Goal: Task Accomplishment & Management: Manage account settings

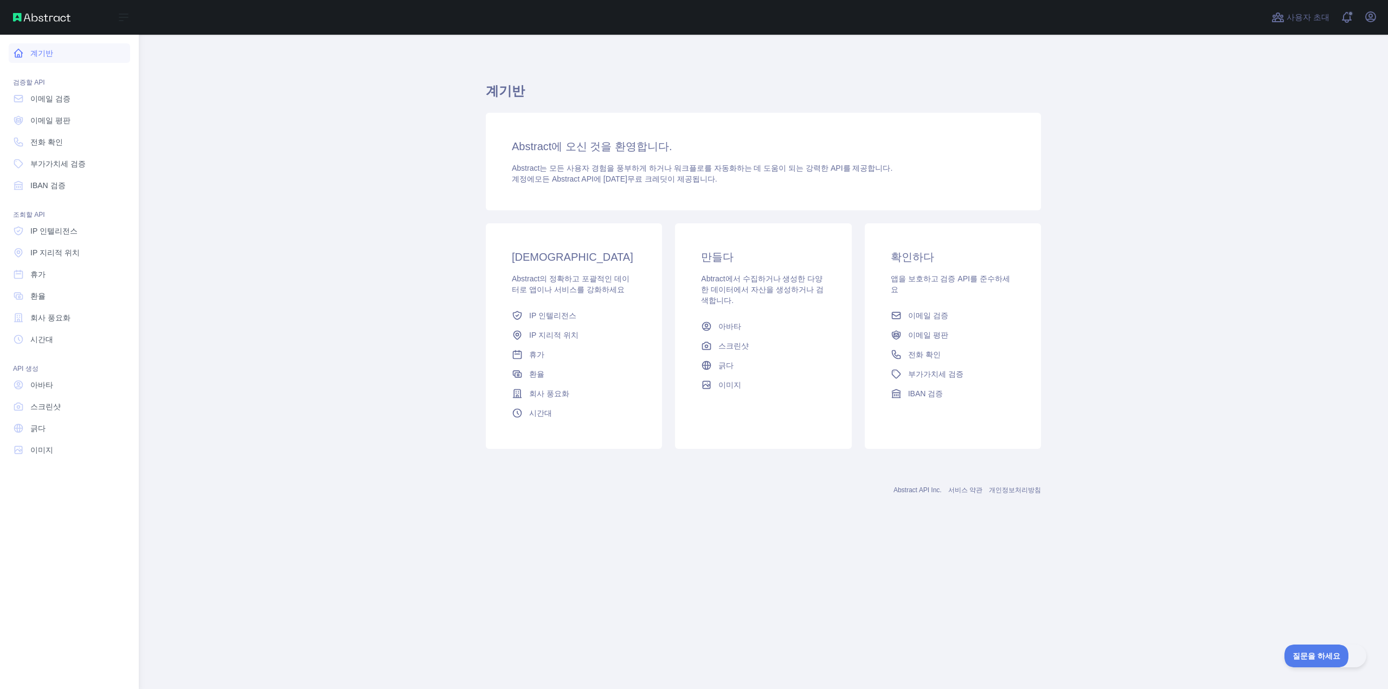
click at [16, 50] on icon at bounding box center [18, 53] width 11 height 11
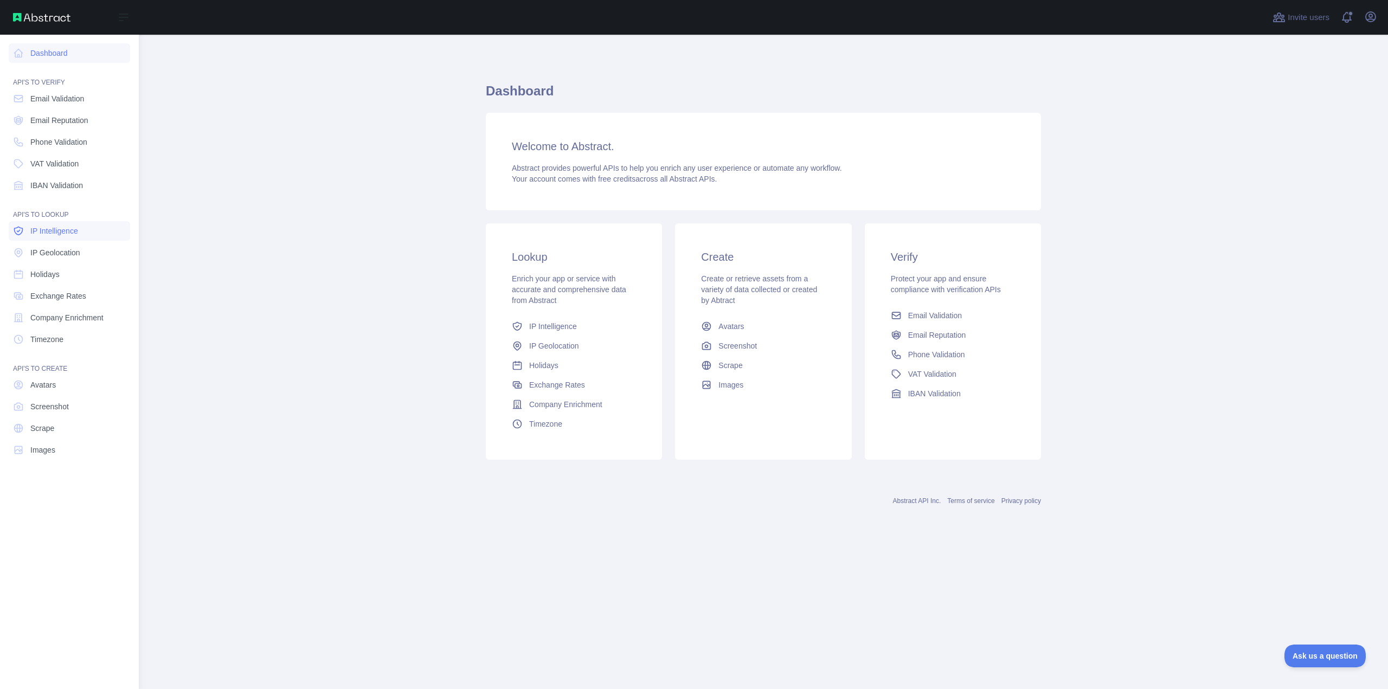
click at [83, 235] on link "IP Intelligence" at bounding box center [69, 231] width 121 height 20
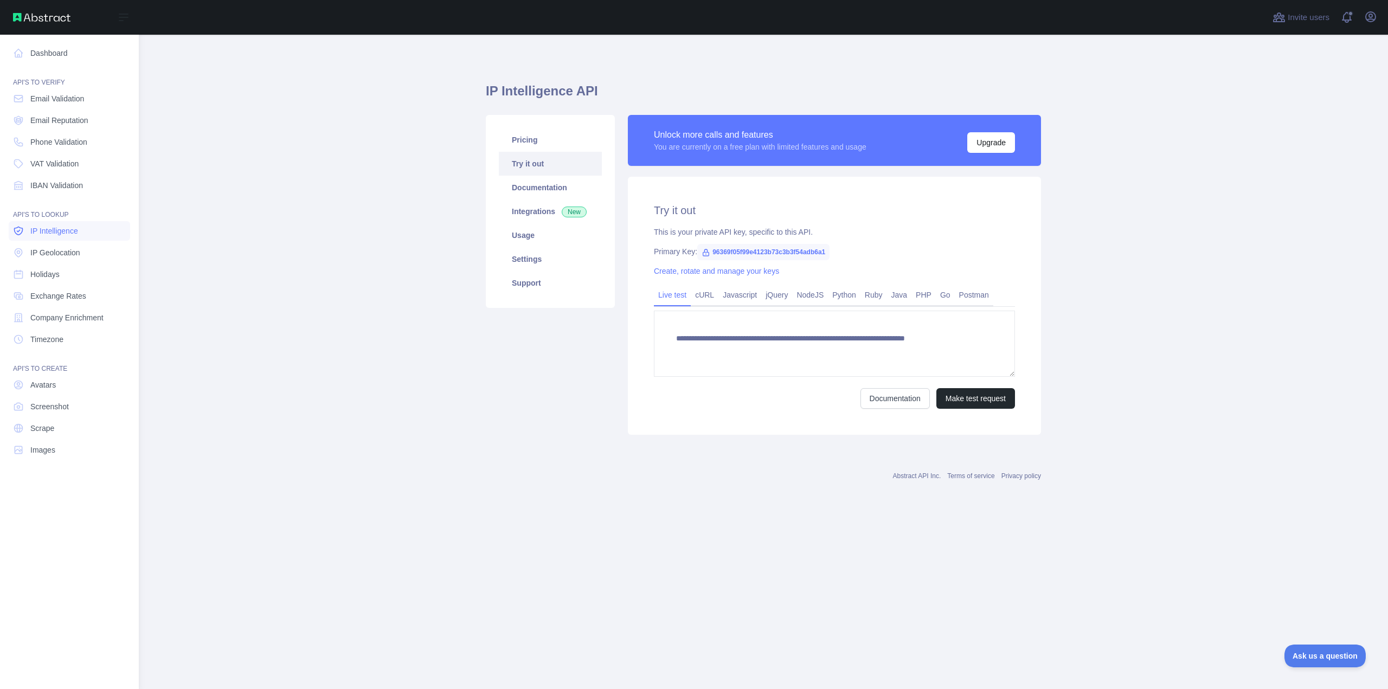
type textarea "**********"
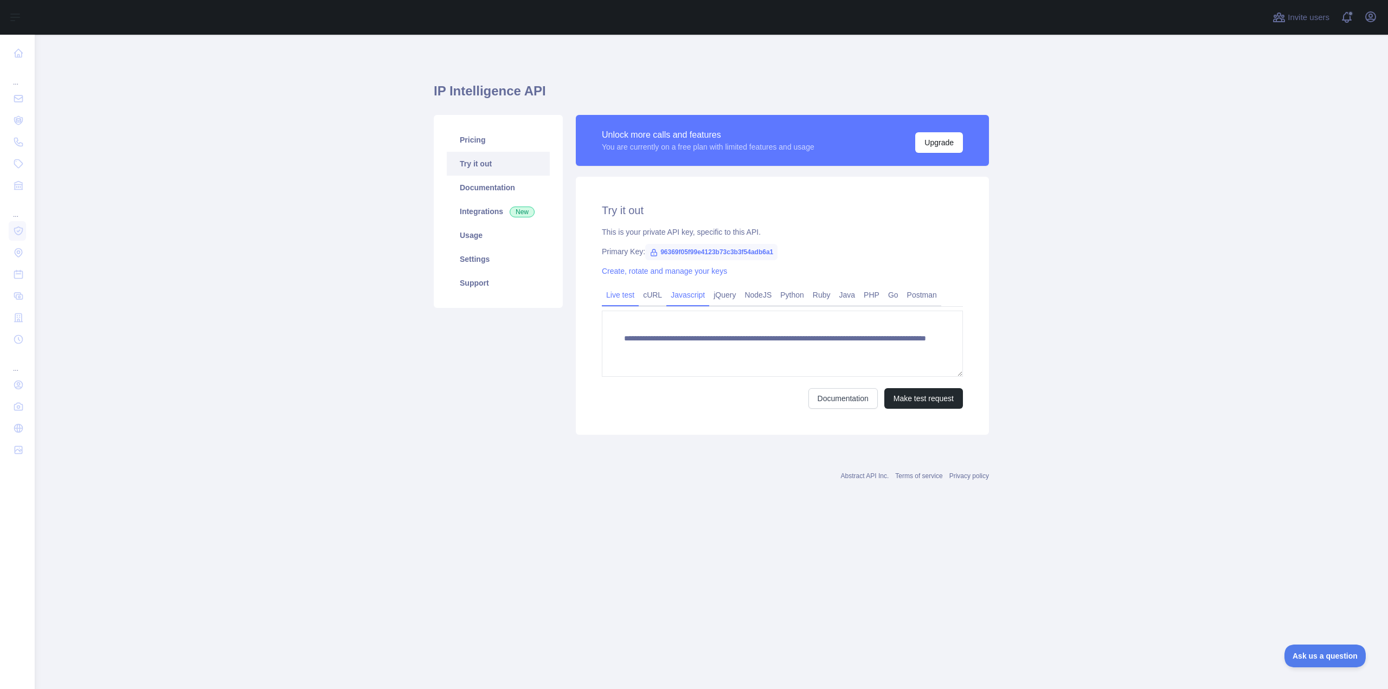
click at [686, 299] on link "Javascript" at bounding box center [687, 294] width 43 height 17
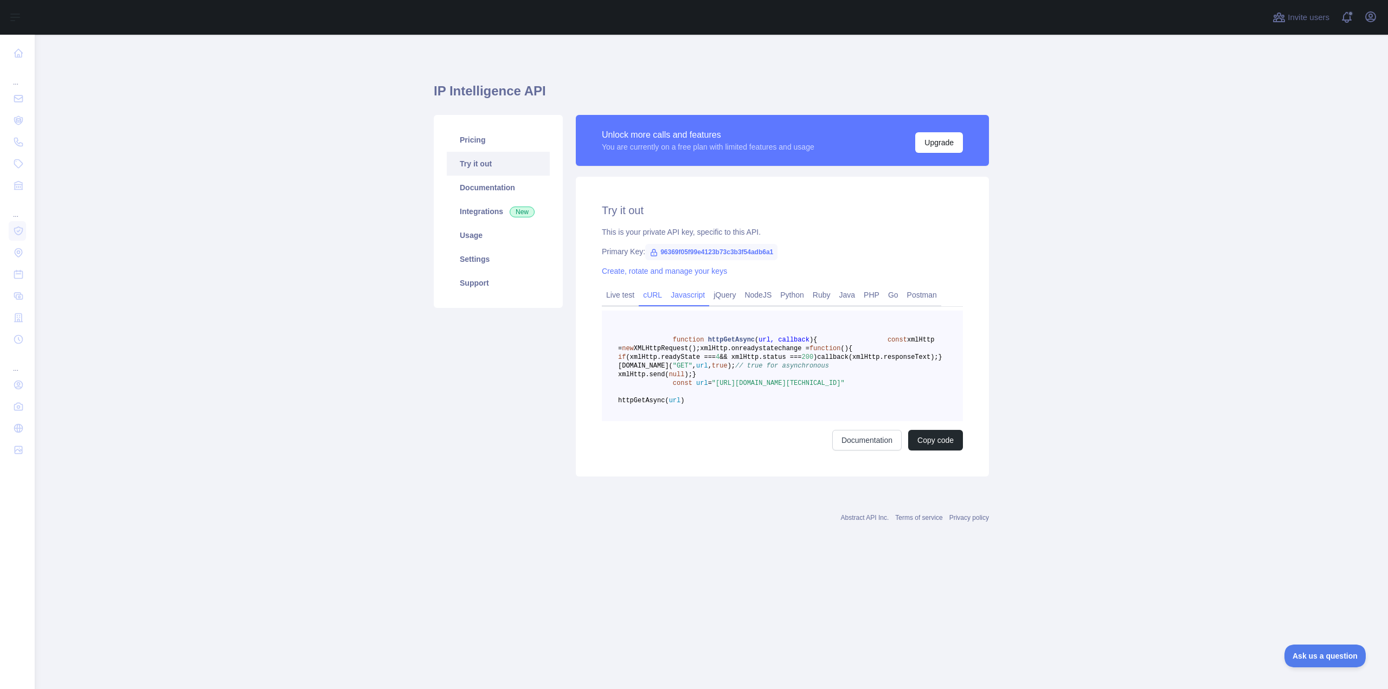
click at [648, 301] on link "cURL" at bounding box center [653, 294] width 28 height 17
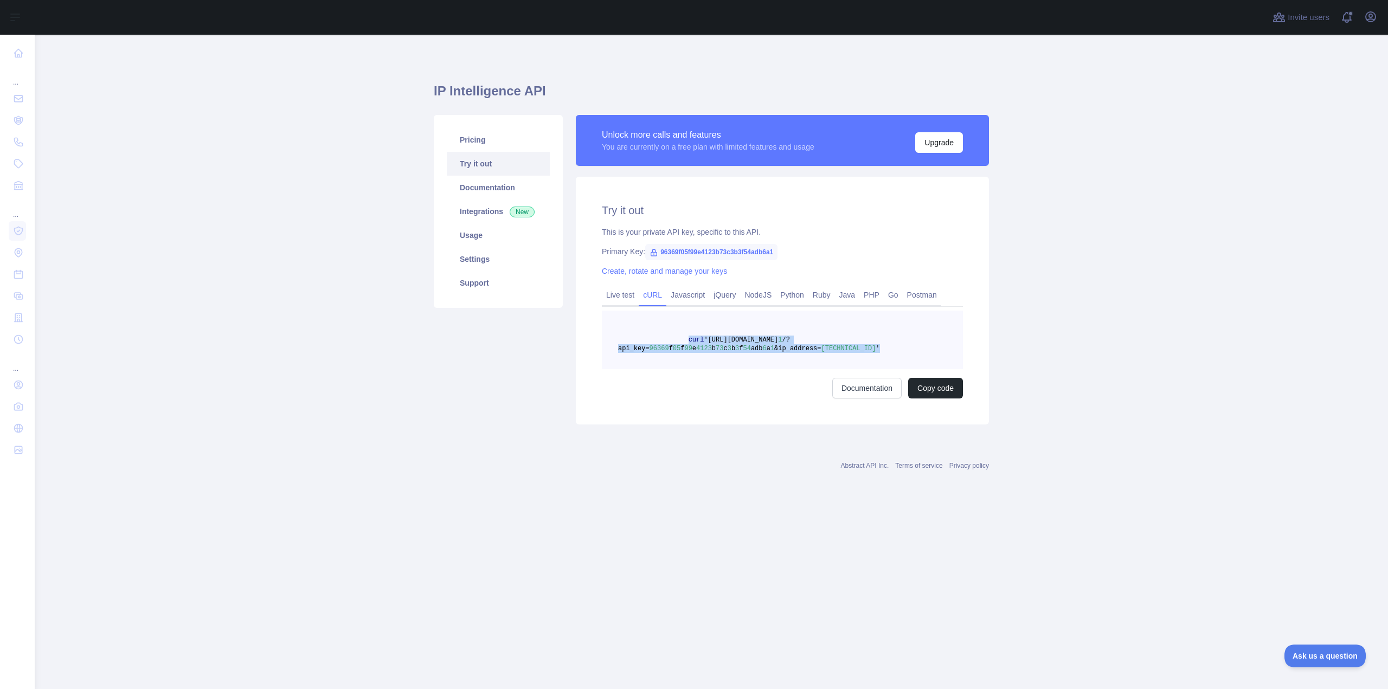
drag, startPoint x: 681, startPoint y: 339, endPoint x: 871, endPoint y: 354, distance: 189.8
click at [871, 354] on pre "curl 'https://ip-intelligence.abstractapi.com/v 1 /?api_key= 96369 f 05 f 99 e …" at bounding box center [782, 340] width 361 height 59
copy span "curl 'https://ip-intelligence.abstractapi.com/v 1 /?api_key= 96369 f 05 f 99 e …"
drag, startPoint x: 659, startPoint y: 253, endPoint x: 779, endPoint y: 256, distance: 120.4
click at [779, 256] on div "Primary Key: 96369f05f99e4123b73c3b3f54adb6a1" at bounding box center [782, 251] width 361 height 11
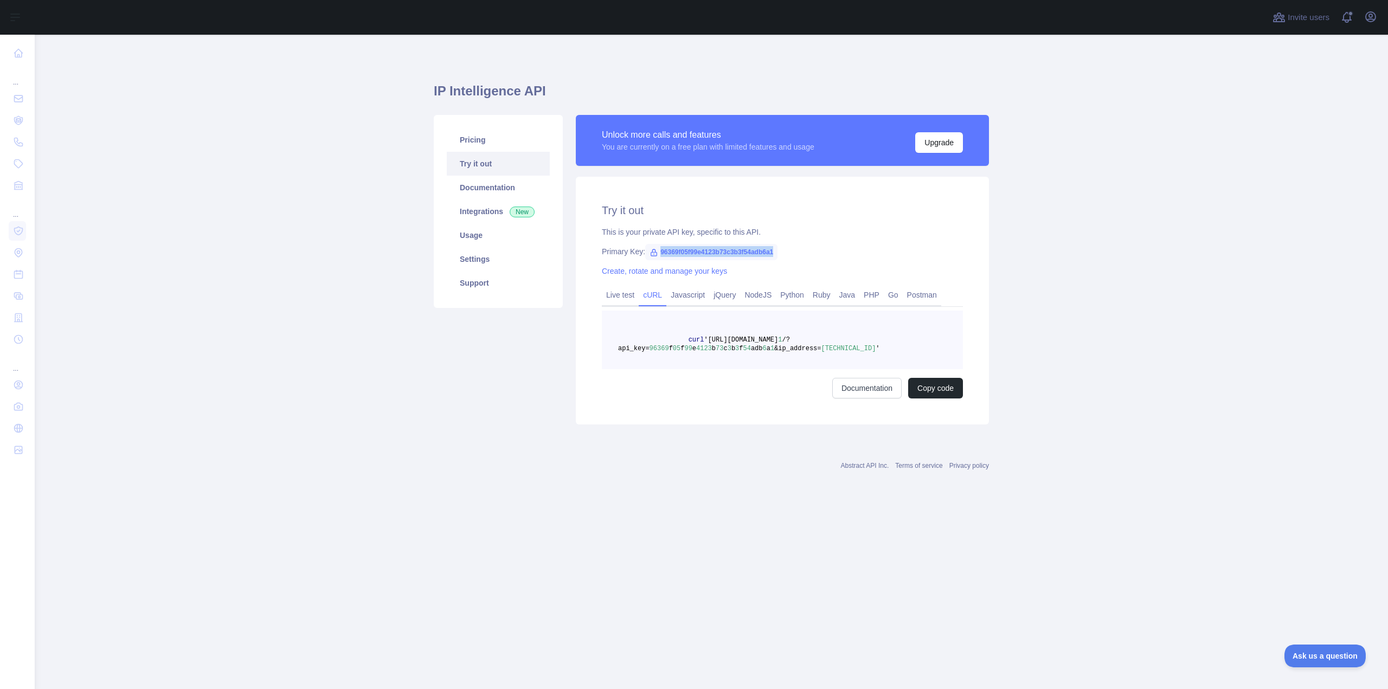
copy span "96369f05f99e4123b73c3b3f54adb6a1"
click at [938, 143] on font "치받이" at bounding box center [942, 142] width 23 height 9
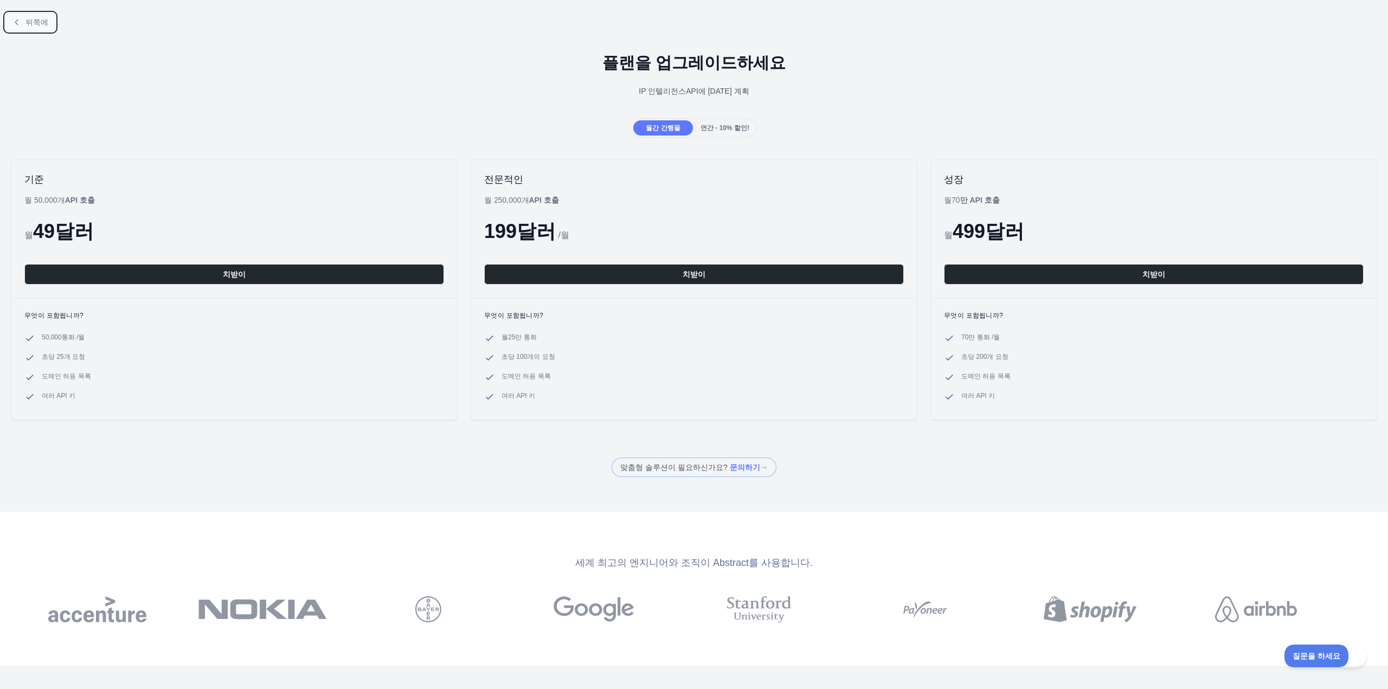
click at [30, 25] on font "뒤쪽에" at bounding box center [36, 22] width 23 height 9
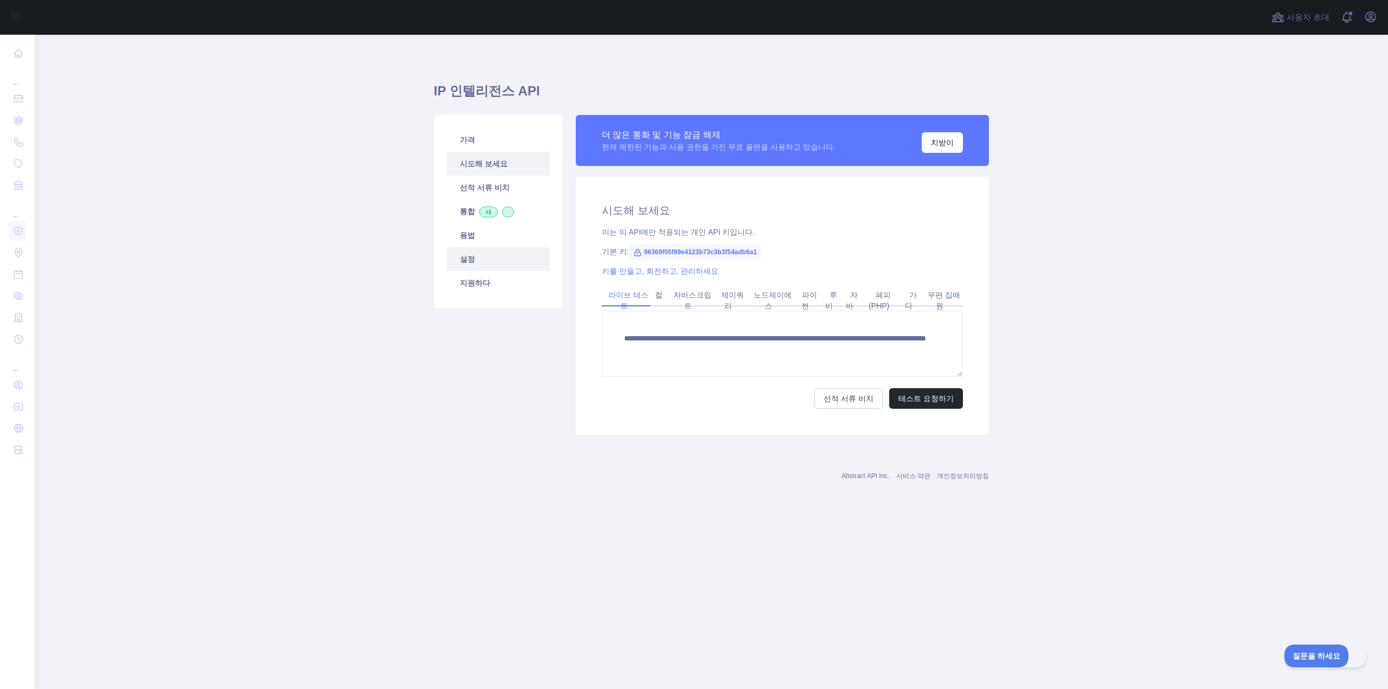
click at [475, 260] on link "설정" at bounding box center [498, 259] width 103 height 24
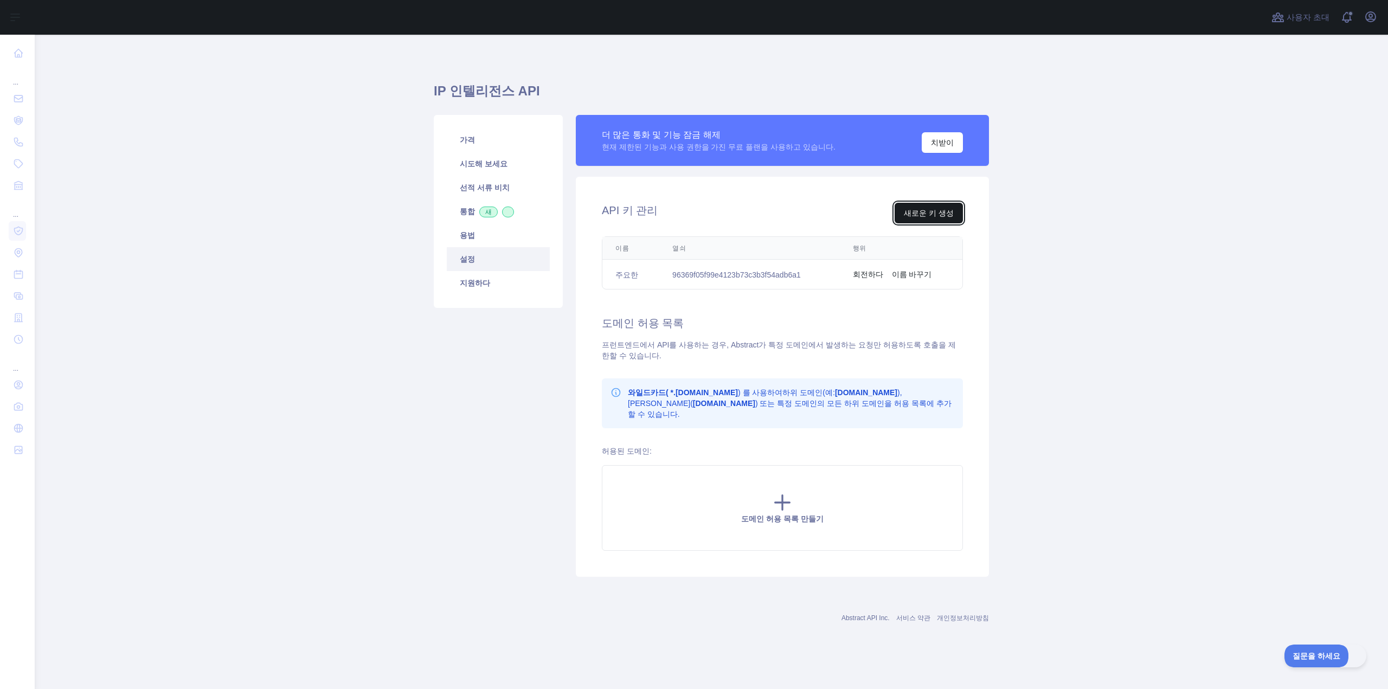
click at [925, 215] on font "새로운 키 생성" at bounding box center [929, 213] width 50 height 9
click at [870, 277] on font "회전하다" at bounding box center [868, 274] width 30 height 9
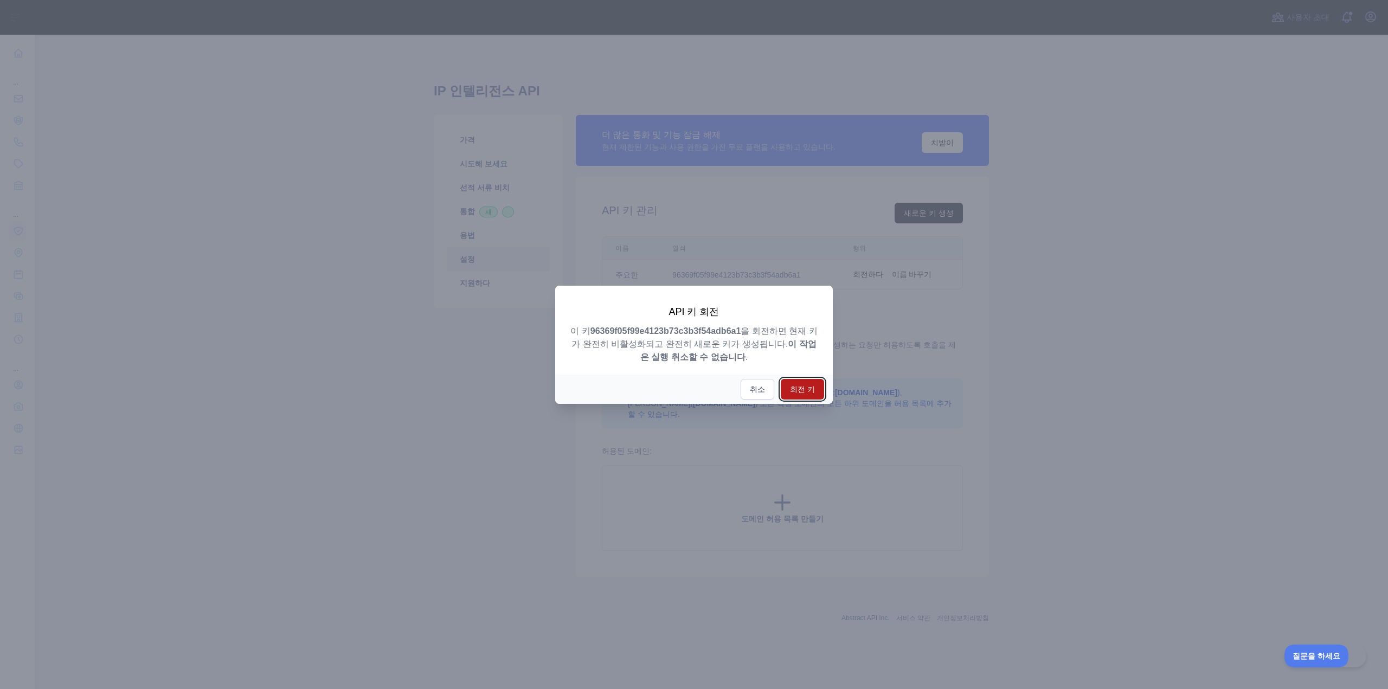
click at [804, 393] on font "회전 키" at bounding box center [802, 389] width 25 height 9
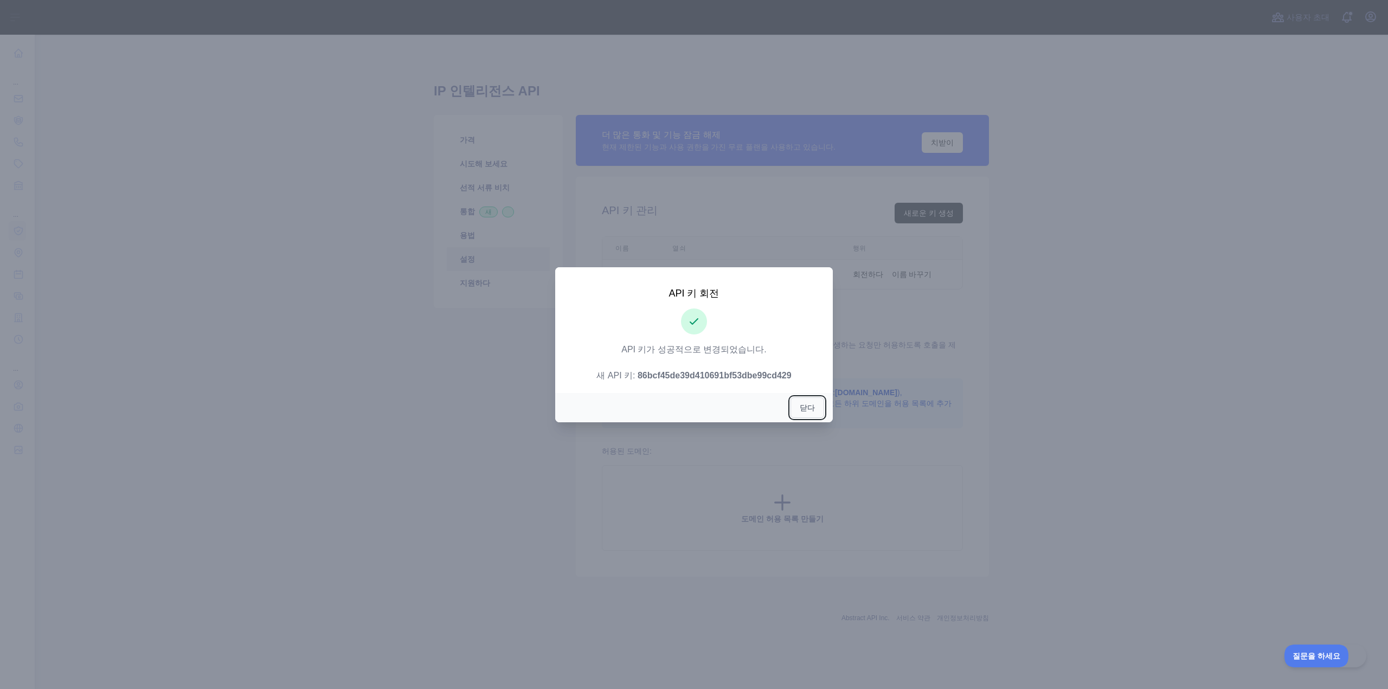
click at [804, 407] on font "닫다" at bounding box center [807, 407] width 15 height 9
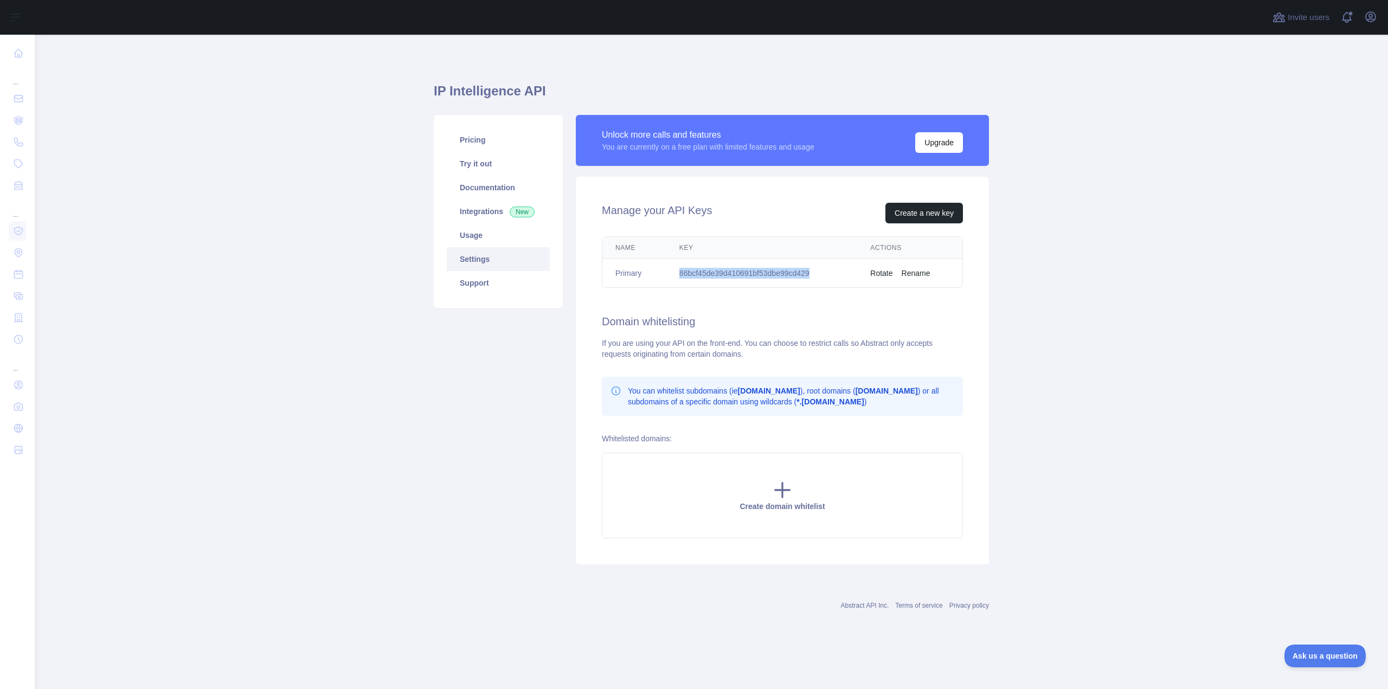
drag, startPoint x: 814, startPoint y: 273, endPoint x: 679, endPoint y: 279, distance: 135.1
click at [679, 279] on td "86bcf45de39d410691bf53dbe99cd429" at bounding box center [761, 273] width 191 height 29
copy td "86bcf45de39d410691bf53dbe99cd429"
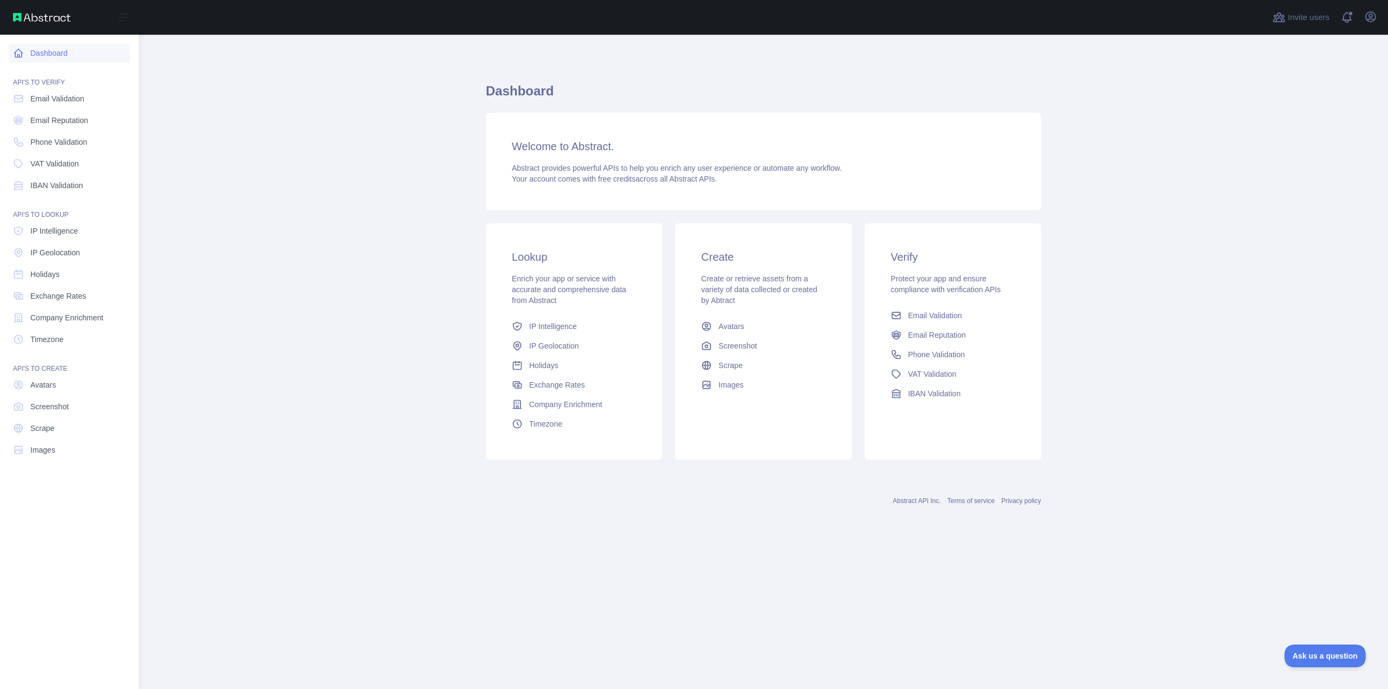
click at [22, 57] on icon at bounding box center [19, 53] width 8 height 8
click at [80, 237] on link "IP Intelligence" at bounding box center [69, 231] width 121 height 20
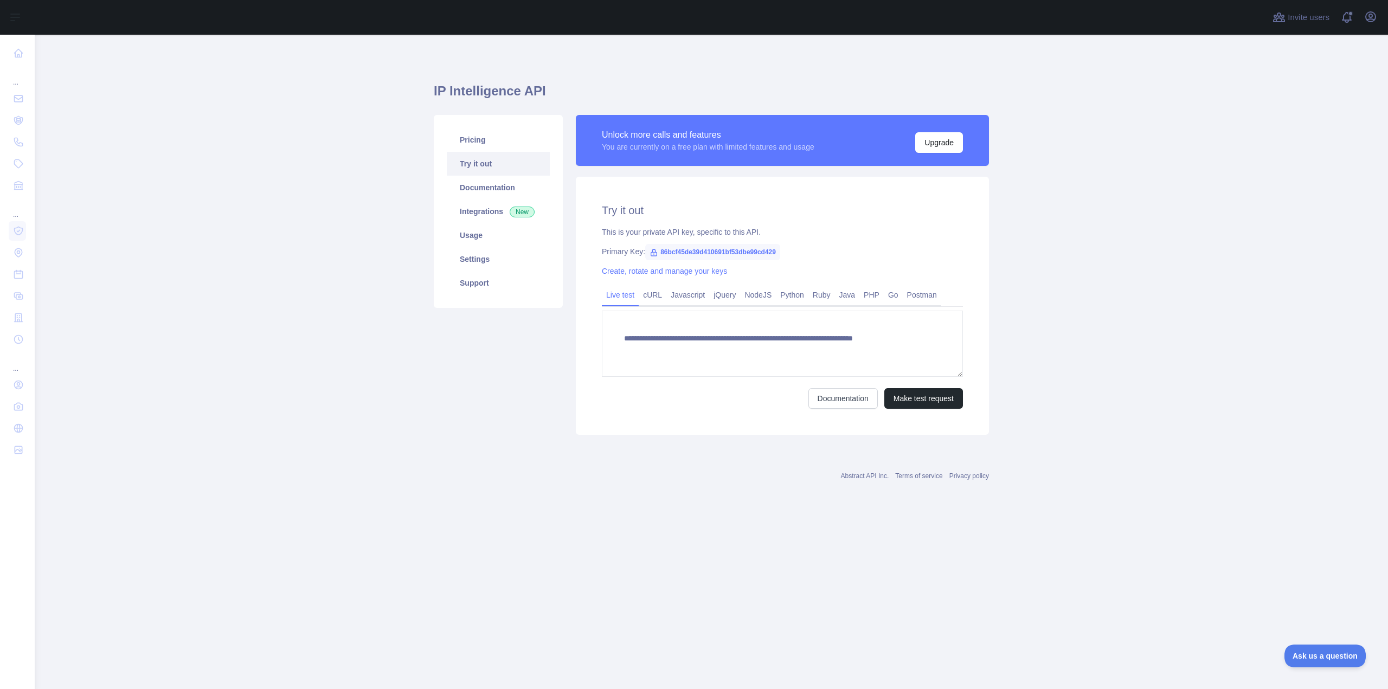
type textarea "**********"
drag, startPoint x: 658, startPoint y: 254, endPoint x: 785, endPoint y: 255, distance: 127.4
click at [785, 255] on div "Primary Key: 86bcf45de39d410691bf53dbe99cd429" at bounding box center [782, 251] width 361 height 11
copy span "86bcf45de39d410691bf53dbe99cd429"
